Goal: Transaction & Acquisition: Subscribe to service/newsletter

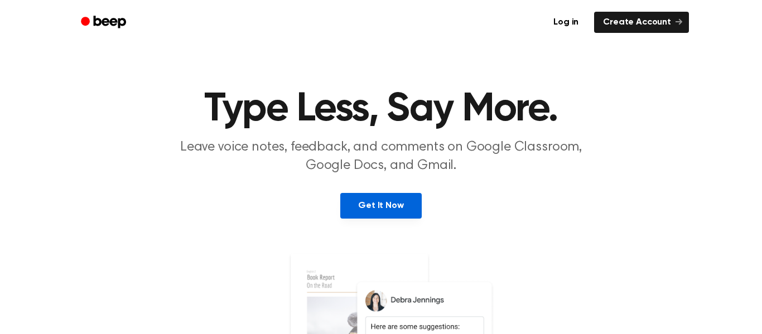
click at [364, 209] on link "Get It Now" at bounding box center [380, 206] width 81 height 26
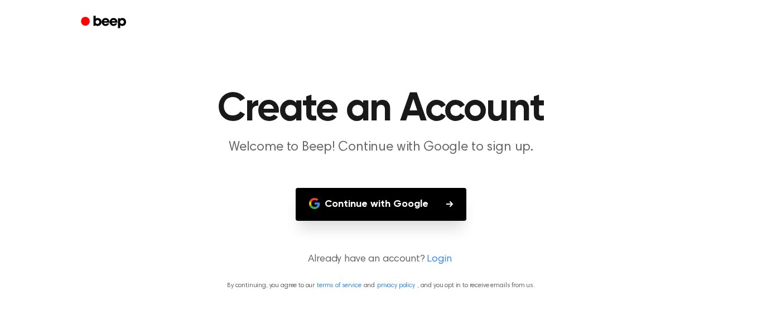
click at [364, 209] on button "Continue with Google" at bounding box center [381, 204] width 171 height 33
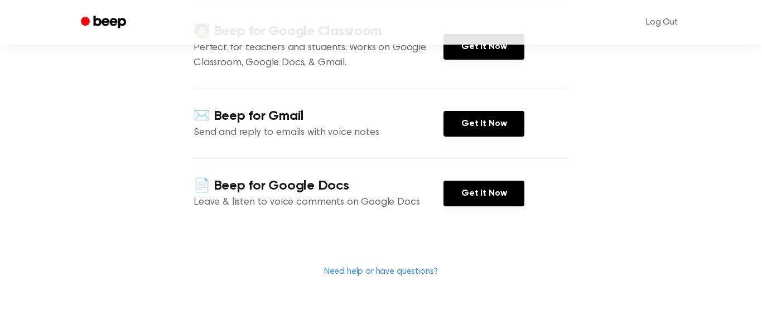
scroll to position [171, 0]
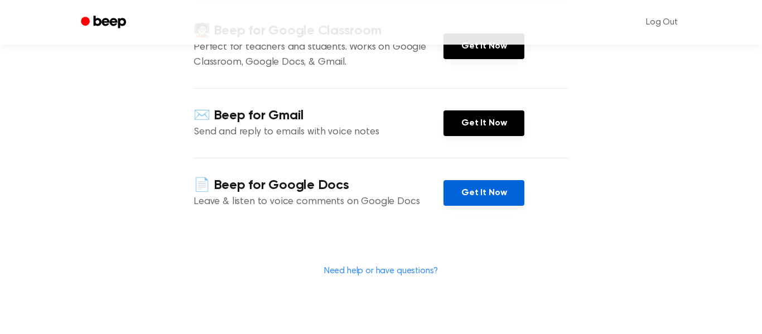
click at [457, 190] on link "Get It Now" at bounding box center [483, 193] width 81 height 26
click at [427, 267] on link "Need help or have questions?" at bounding box center [381, 271] width 114 height 9
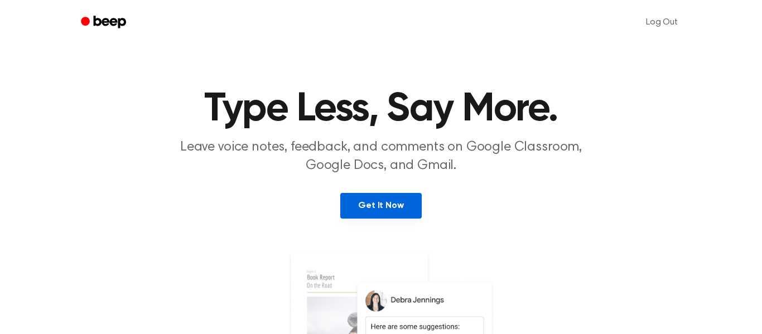
click at [384, 196] on link "Get It Now" at bounding box center [380, 206] width 81 height 26
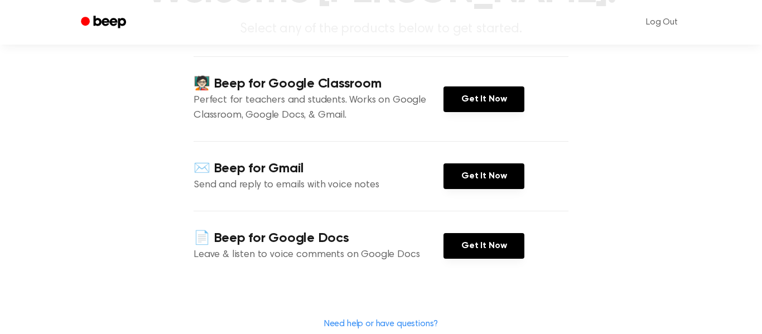
scroll to position [118, 0]
